Goal: Register for event/course

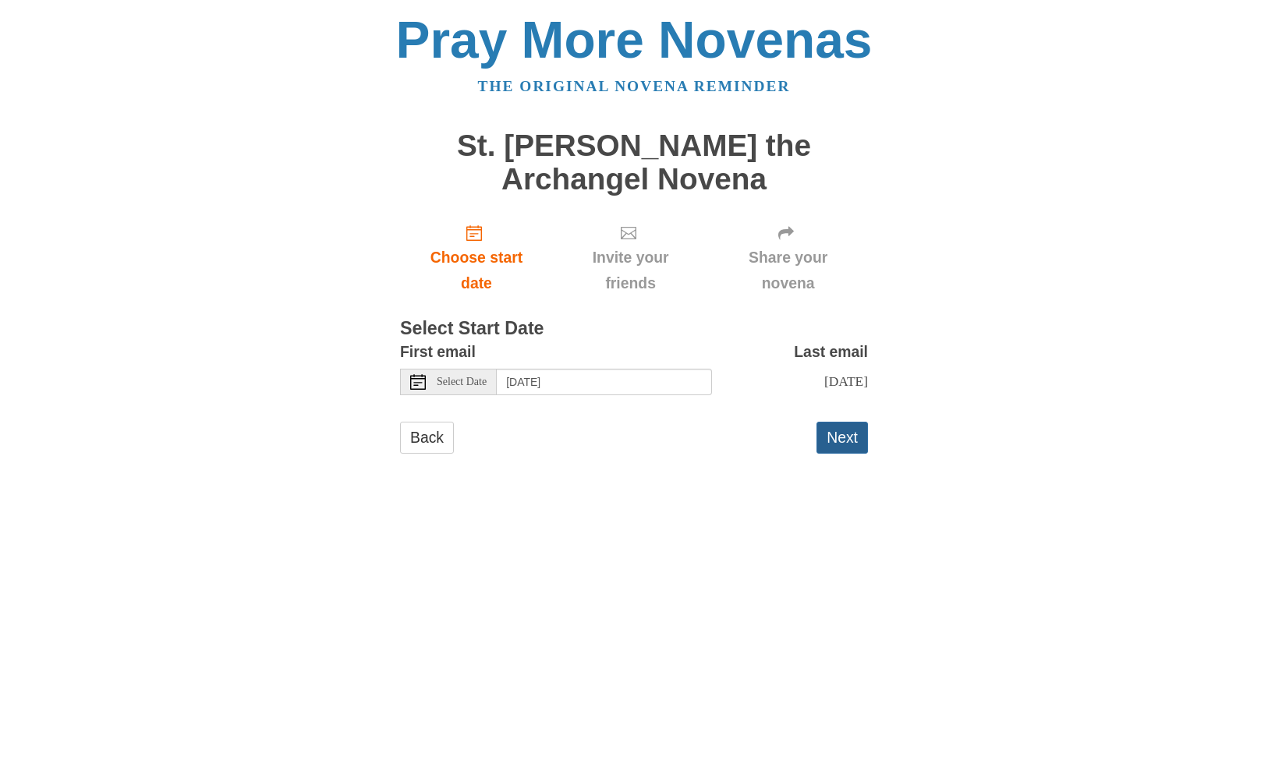
click at [837, 432] on button "Next" at bounding box center [841, 438] width 51 height 32
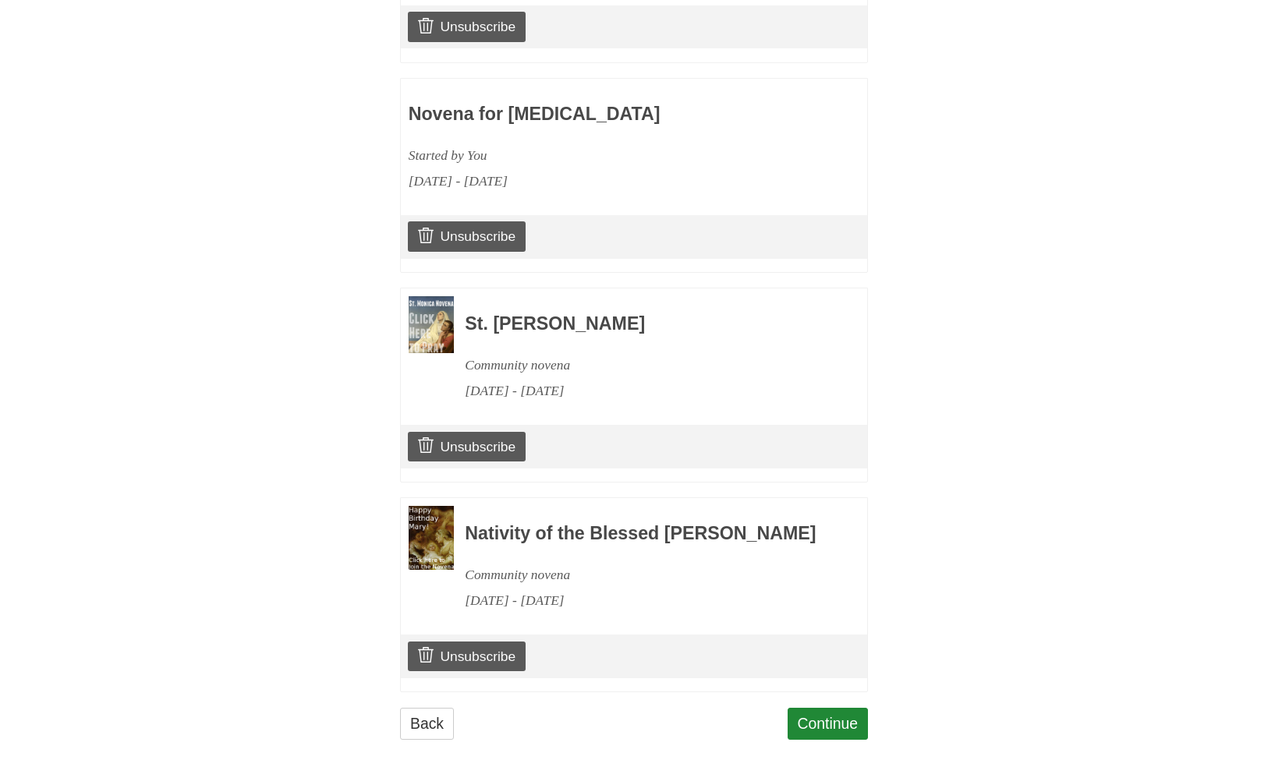
scroll to position [929, 0]
click at [837, 709] on link "Continue" at bounding box center [828, 725] width 81 height 32
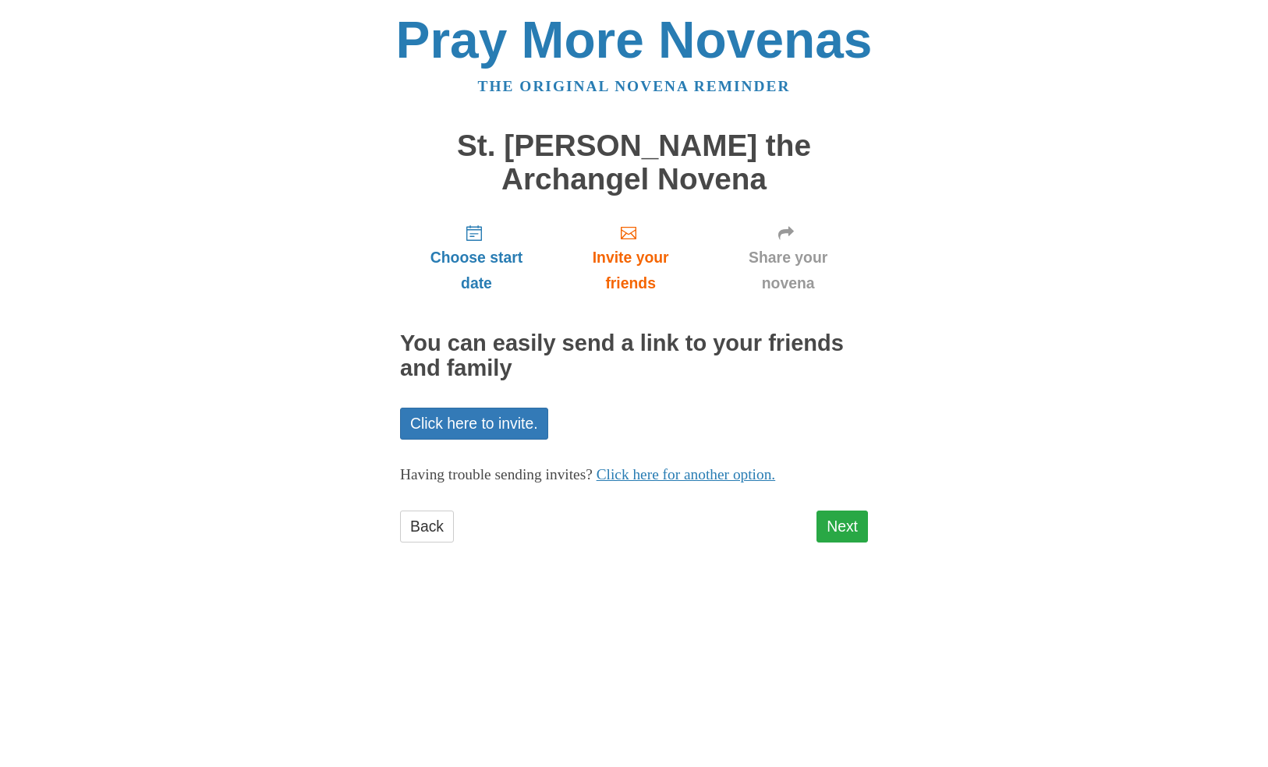
click at [849, 513] on link "Next" at bounding box center [841, 527] width 51 height 32
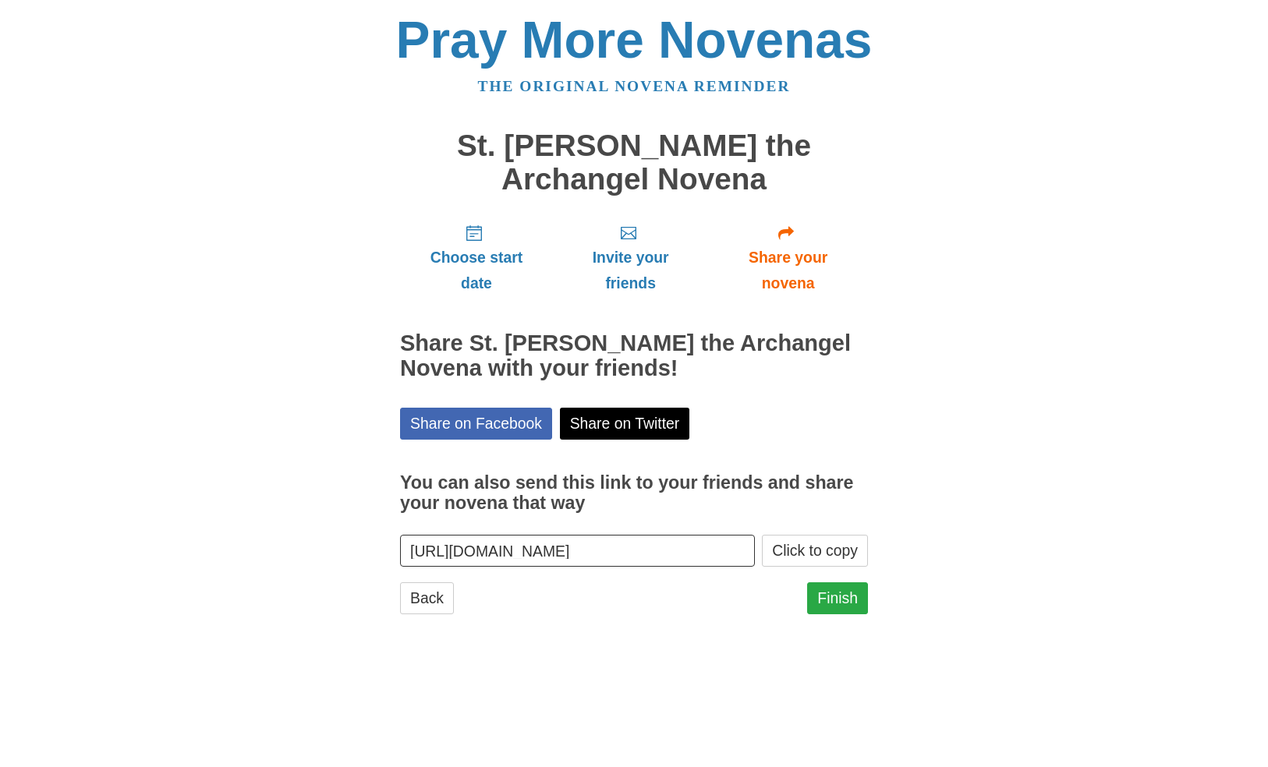
click at [830, 593] on link "Finish" at bounding box center [837, 598] width 61 height 32
